Goal: Navigation & Orientation: Go to known website

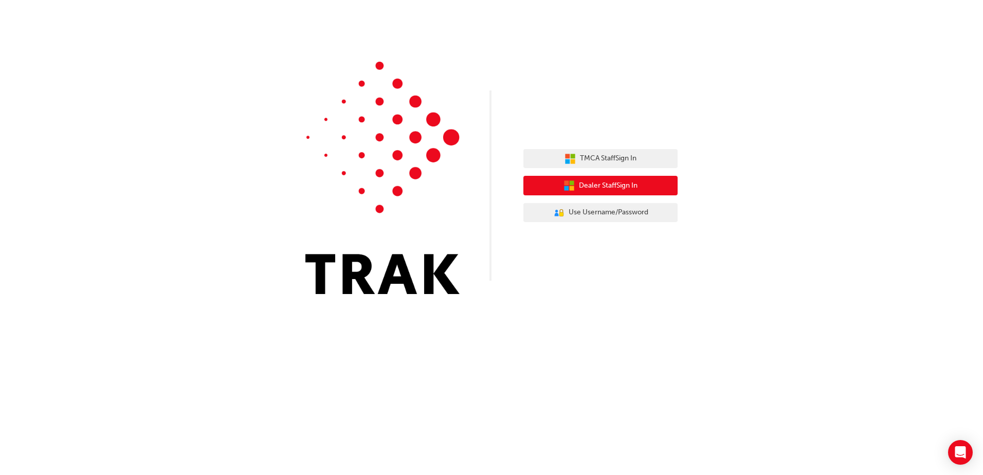
click at [604, 187] on span "Dealer Staff Sign In" at bounding box center [608, 186] width 59 height 12
click at [653, 188] on button "Dealer Staff Sign In" at bounding box center [601, 186] width 154 height 20
